Goal: Task Accomplishment & Management: Use online tool/utility

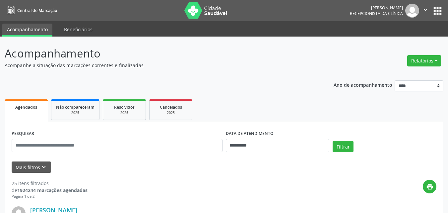
click at [441, 55] on div "Relatórios Agendamentos Procedimentos realizados" at bounding box center [424, 61] width 38 height 16
click at [429, 59] on button "Relatórios" at bounding box center [424, 60] width 34 height 11
click at [388, 74] on link "Agendamentos" at bounding box center [405, 74] width 71 height 9
select select "*"
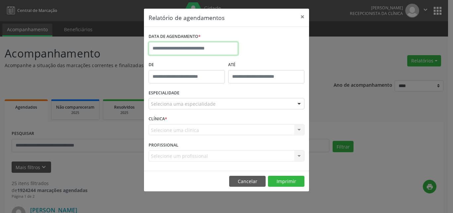
click at [210, 44] on input "text" at bounding box center [194, 48] width 90 height 13
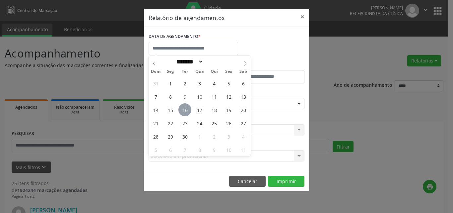
click at [184, 110] on span "16" at bounding box center [184, 109] width 13 height 13
type input "**********"
click at [196, 108] on span "17" at bounding box center [199, 109] width 13 height 13
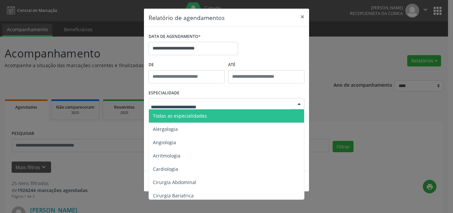
click at [221, 106] on div at bounding box center [227, 103] width 156 height 11
click at [228, 117] on span "Todas as especialidades" at bounding box center [227, 115] width 156 height 13
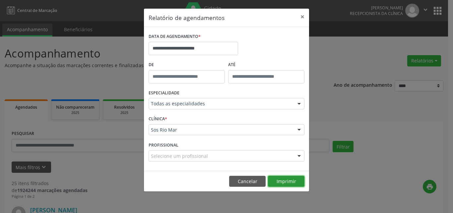
click at [280, 180] on button "Imprimir" at bounding box center [286, 180] width 36 height 11
